Goal: Information Seeking & Learning: Learn about a topic

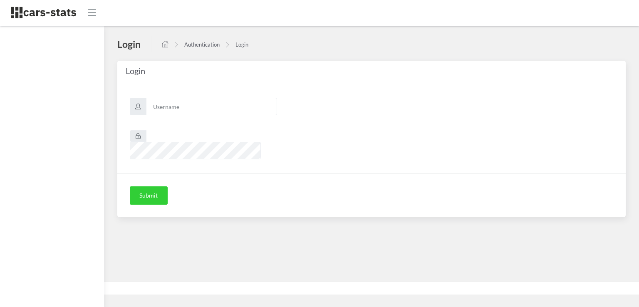
scroll to position [6, 6]
type input "skoda"
click at [152, 186] on button "Submit" at bounding box center [149, 195] width 38 height 18
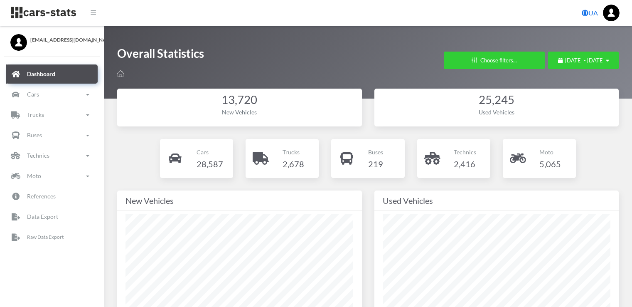
select select
click at [449, 61] on button "Choose filters..." at bounding box center [494, 60] width 101 height 17
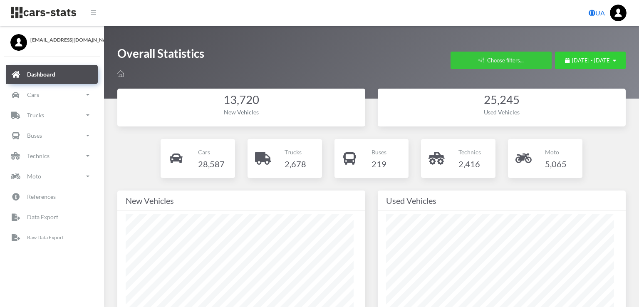
scroll to position [125, 228]
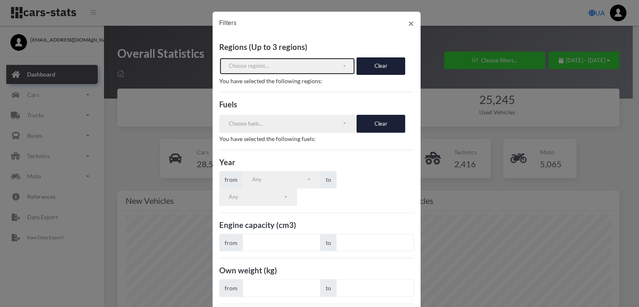
click at [278, 71] on button "Choose regions..." at bounding box center [287, 65] width 136 height 17
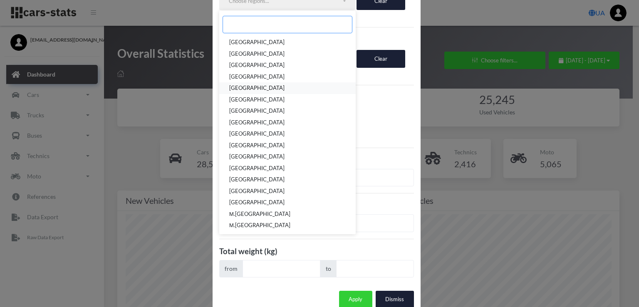
scroll to position [65, 0]
click at [254, 202] on span "[GEOGRAPHIC_DATA]" at bounding box center [256, 202] width 55 height 8
select select "UA-74"
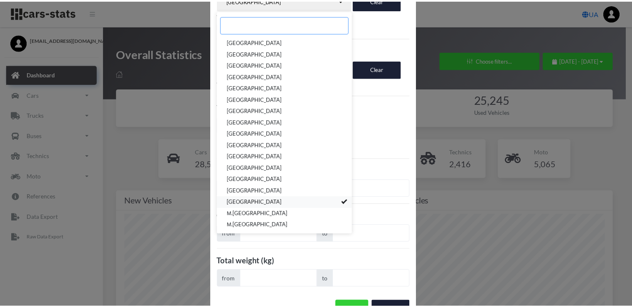
scroll to position [143, 0]
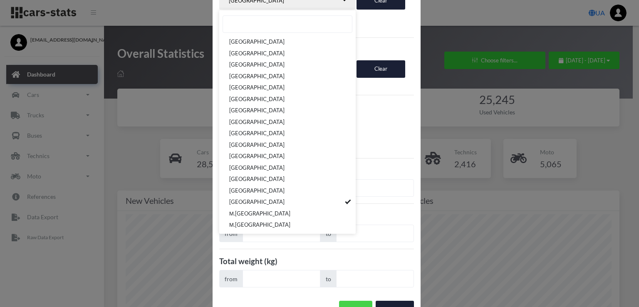
click at [348, 301] on button "Apply" at bounding box center [355, 309] width 33 height 17
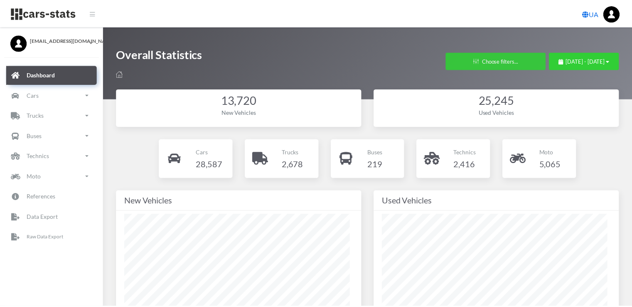
scroll to position [415629, 415525]
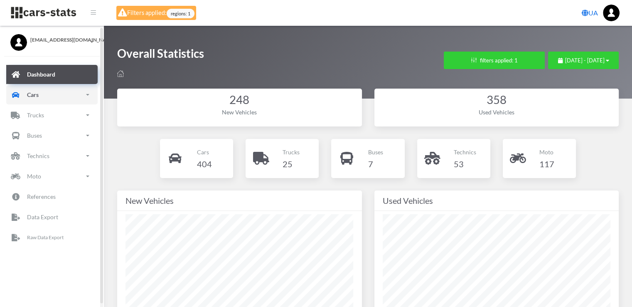
click at [40, 96] on link "Cars" at bounding box center [51, 94] width 91 height 19
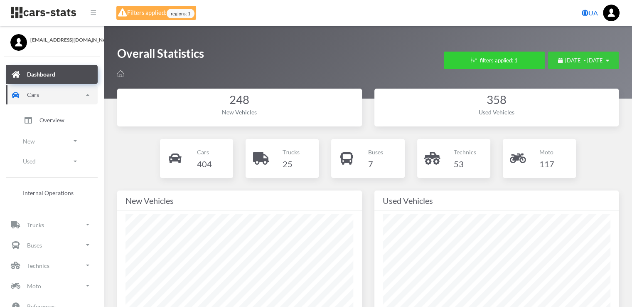
click at [565, 62] on span "August 24, 2025 - September 23, 2025" at bounding box center [584, 60] width 39 height 7
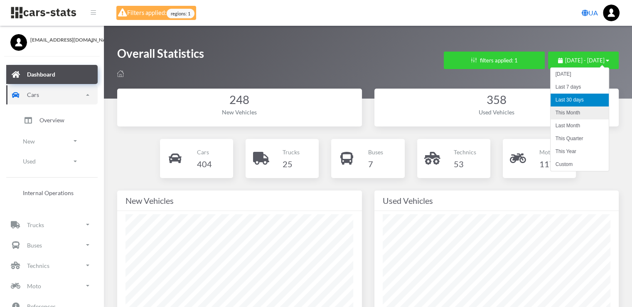
click at [579, 114] on li "This Month" at bounding box center [580, 112] width 58 height 13
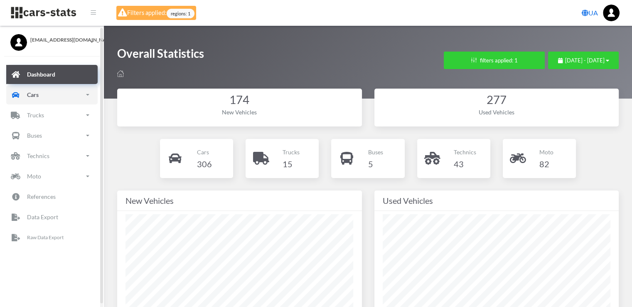
click at [40, 93] on link "Cars" at bounding box center [51, 94] width 91 height 19
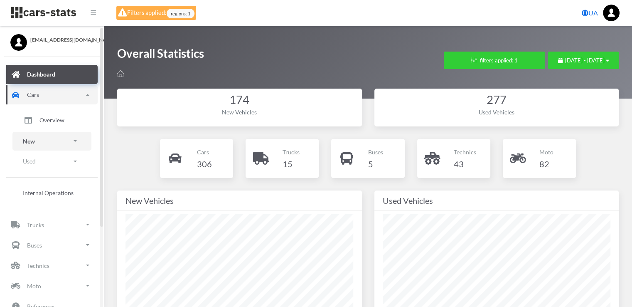
click at [35, 140] on link "New" at bounding box center [51, 141] width 79 height 19
click at [55, 160] on span "Brands" at bounding box center [48, 164] width 18 height 9
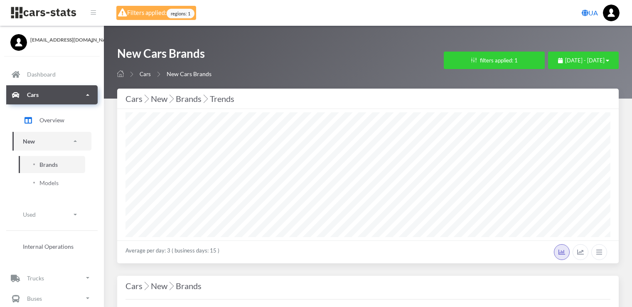
select select "25"
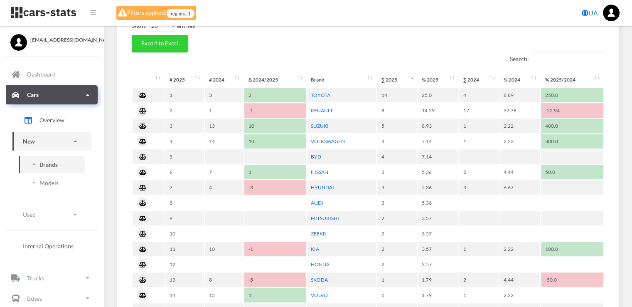
scroll to position [374, 0]
